Goal: Task Accomplishment & Management: Manage account settings

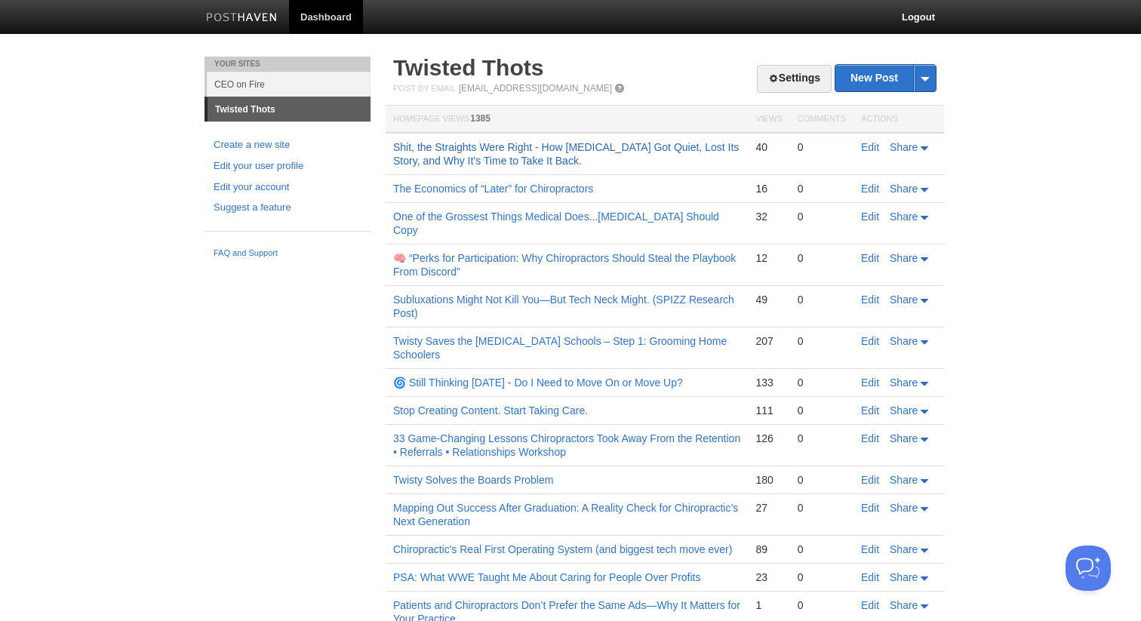
click at [574, 151] on link "Shit, the Straights Were Right - How [MEDICAL_DATA] Got Quiet, Lost Its Story, …" at bounding box center [565, 154] width 345 height 26
click at [769, 68] on link "Settings" at bounding box center [794, 79] width 75 height 28
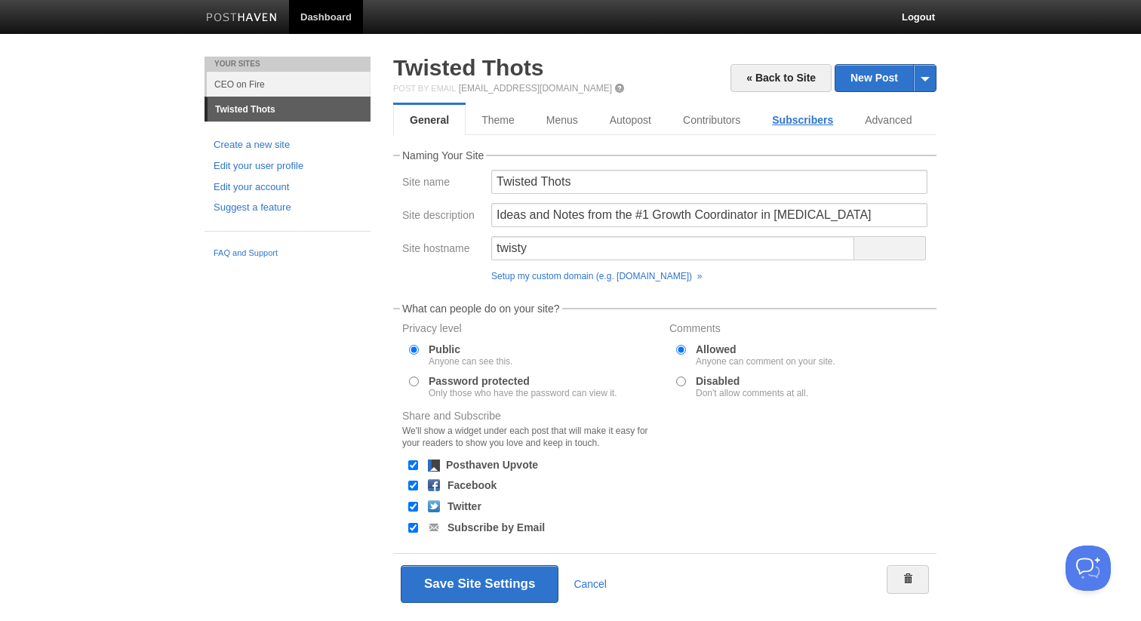
click at [812, 125] on link "Subscribers" at bounding box center [802, 120] width 93 height 30
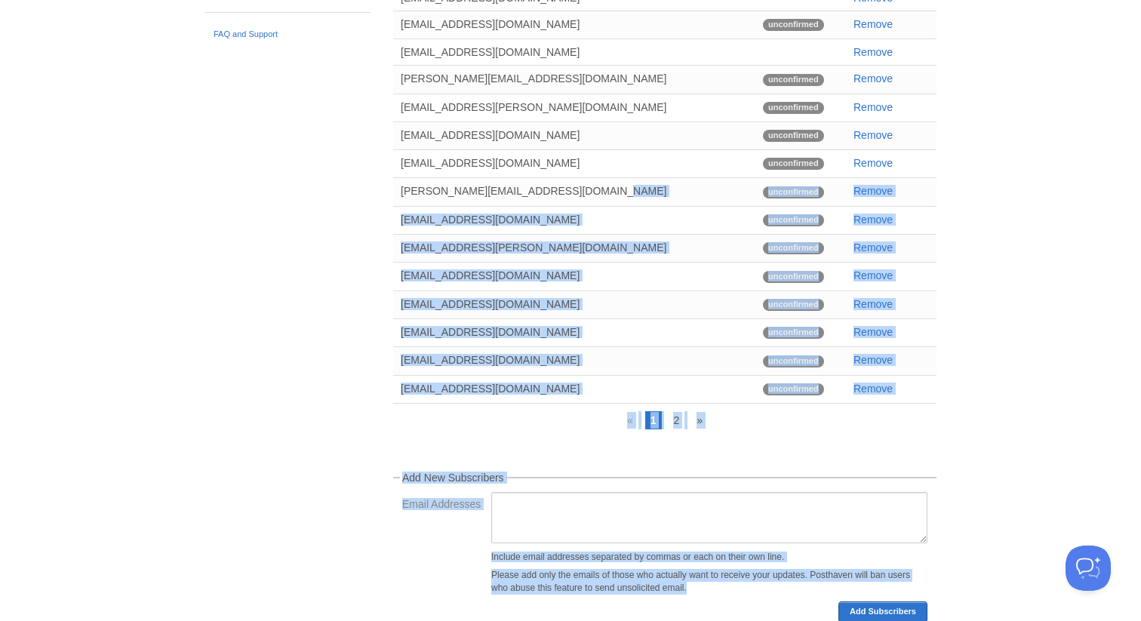
scroll to position [270, 0]
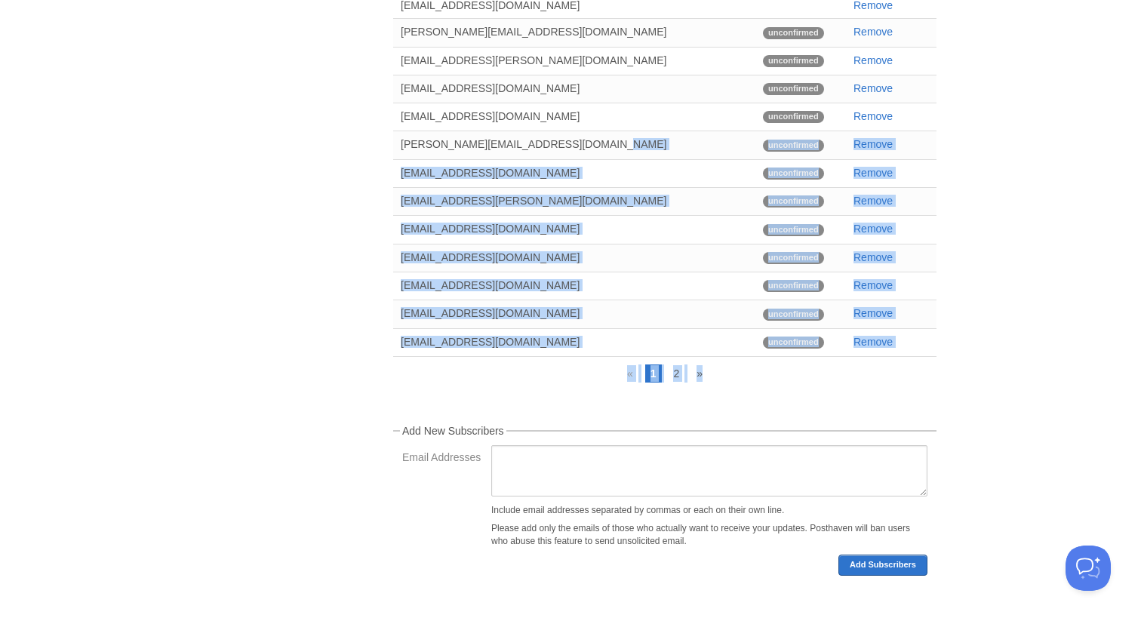
drag, startPoint x: 716, startPoint y: 405, endPoint x: 751, endPoint y: 349, distance: 66.8
click at [747, 364] on div "Subscribers receive email updates automatically whenever you create new public …" at bounding box center [664, 230] width 543 height 691
click at [678, 368] on link "2" at bounding box center [676, 373] width 17 height 18
